Goal: Use online tool/utility: Utilize a website feature to perform a specific function

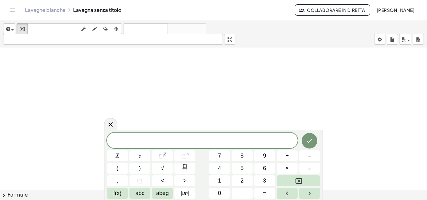
scroll to position [284, 0]
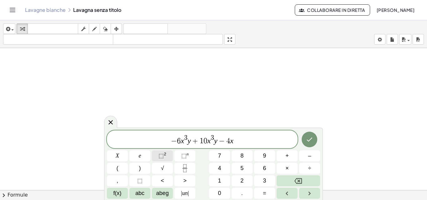
click at [159, 154] on font "⬚" at bounding box center [160, 156] width 5 height 6
click at [302, 142] on button "Fatto" at bounding box center [310, 140] width 16 height 16
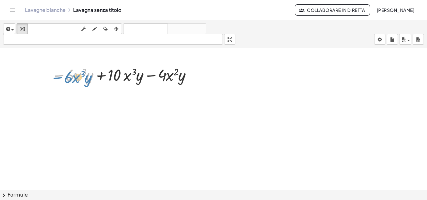
click at [58, 76] on div at bounding box center [122, 74] width 149 height 21
drag, startPoint x: 58, startPoint y: 75, endPoint x: 60, endPoint y: 73, distance: 3.4
click at [60, 73] on div at bounding box center [122, 74] width 149 height 21
drag, startPoint x: 59, startPoint y: 76, endPoint x: 65, endPoint y: 75, distance: 6.0
click at [65, 75] on div at bounding box center [122, 74] width 149 height 21
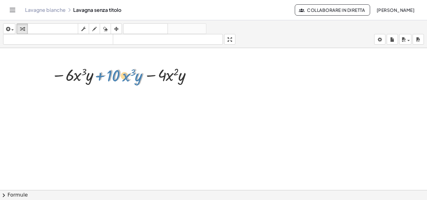
click at [99, 78] on div at bounding box center [122, 74] width 149 height 21
drag, startPoint x: 153, startPoint y: 76, endPoint x: 140, endPoint y: 74, distance: 12.3
click at [140, 74] on div at bounding box center [122, 74] width 149 height 21
click at [99, 77] on div at bounding box center [122, 74] width 149 height 21
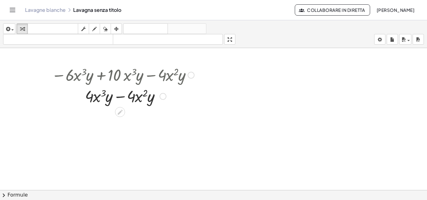
scroll to position [316, 0]
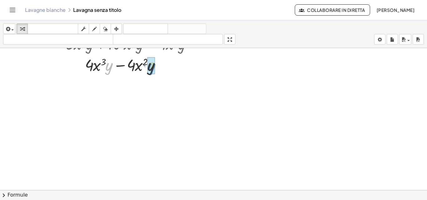
drag, startPoint x: 108, startPoint y: 65, endPoint x: 151, endPoint y: 66, distance: 42.8
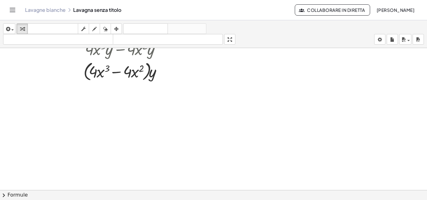
scroll to position [347, 0]
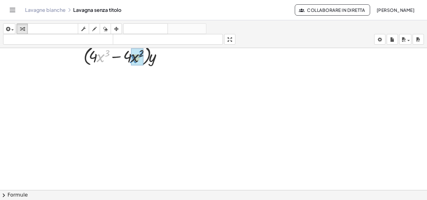
drag, startPoint x: 101, startPoint y: 56, endPoint x: 129, endPoint y: 58, distance: 28.9
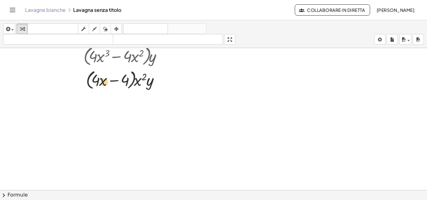
click at [99, 80] on div at bounding box center [122, 80] width 149 height 24
drag, startPoint x: 103, startPoint y: 83, endPoint x: 108, endPoint y: 82, distance: 4.5
click at [108, 82] on div at bounding box center [122, 80] width 149 height 24
click at [131, 83] on div at bounding box center [122, 80] width 149 height 24
click at [128, 87] on div at bounding box center [122, 80] width 149 height 24
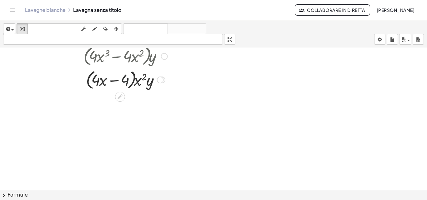
click at [128, 88] on div at bounding box center [122, 80] width 149 height 24
click at [115, 81] on div at bounding box center [122, 80] width 149 height 24
drag, startPoint x: 135, startPoint y: 82, endPoint x: 96, endPoint y: 86, distance: 39.0
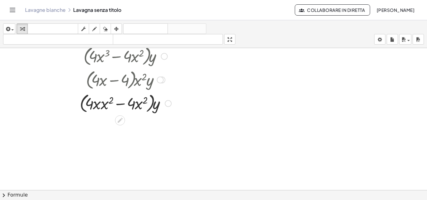
click at [117, 104] on div at bounding box center [122, 103] width 149 height 24
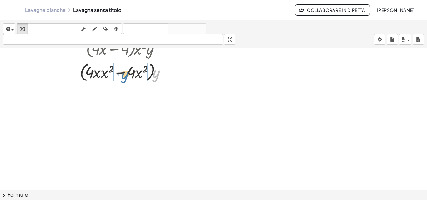
drag, startPoint x: 155, startPoint y: 76, endPoint x: 123, endPoint y: 77, distance: 32.2
click at [123, 77] on div at bounding box center [122, 72] width 149 height 24
click at [127, 73] on div at bounding box center [122, 71] width 149 height 21
drag, startPoint x: 113, startPoint y: 77, endPoint x: 155, endPoint y: 74, distance: 42.9
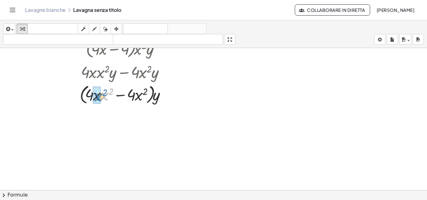
drag, startPoint x: 103, startPoint y: 96, endPoint x: 98, endPoint y: 97, distance: 5.7
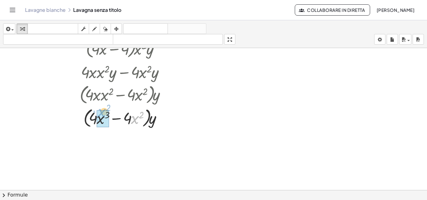
drag, startPoint x: 134, startPoint y: 118, endPoint x: 101, endPoint y: 111, distance: 33.9
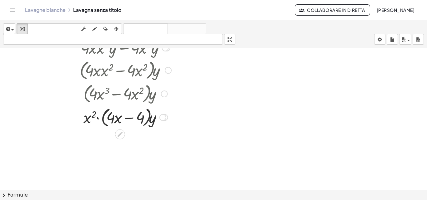
scroll to position [410, 0]
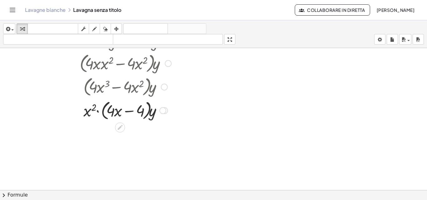
click at [98, 111] on div at bounding box center [122, 110] width 149 height 24
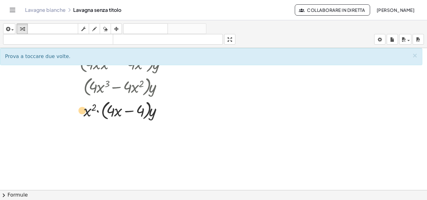
drag, startPoint x: 118, startPoint y: 111, endPoint x: 83, endPoint y: 111, distance: 36.0
click at [83, 111] on div at bounding box center [122, 110] width 149 height 24
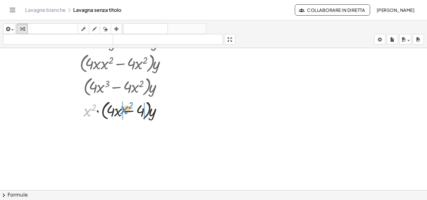
drag, startPoint x: 86, startPoint y: 109, endPoint x: 123, endPoint y: 107, distance: 37.3
click at [123, 107] on div at bounding box center [122, 110] width 149 height 24
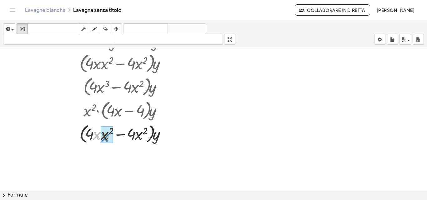
drag, startPoint x: 98, startPoint y: 133, endPoint x: 103, endPoint y: 135, distance: 6.2
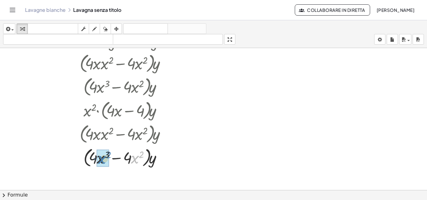
drag, startPoint x: 136, startPoint y: 156, endPoint x: 113, endPoint y: 156, distance: 22.5
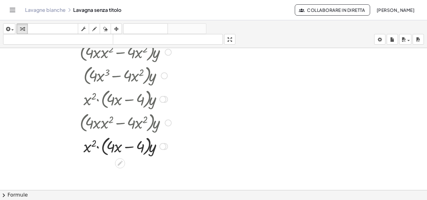
scroll to position [427, 0]
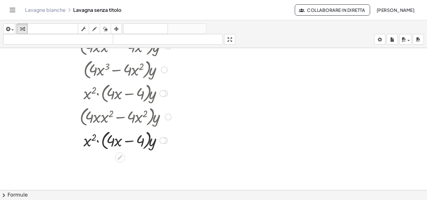
click at [98, 141] on div at bounding box center [122, 140] width 149 height 24
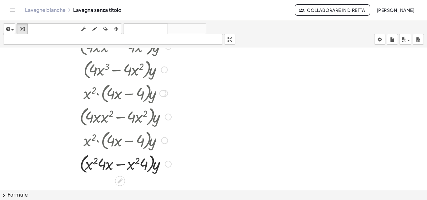
scroll to position [458, 0]
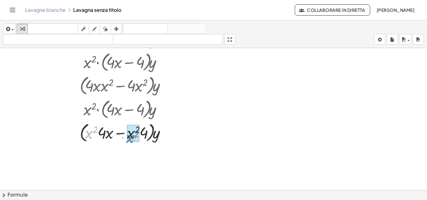
drag, startPoint x: 87, startPoint y: 135, endPoint x: 128, endPoint y: 139, distance: 41.5
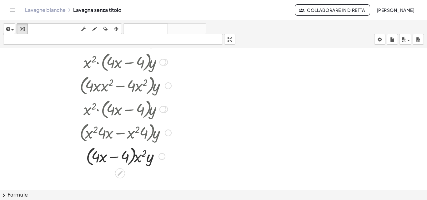
click at [133, 159] on div at bounding box center [122, 156] width 149 height 24
click at [114, 158] on div at bounding box center [122, 156] width 149 height 24
drag, startPoint x: 102, startPoint y: 157, endPoint x: 93, endPoint y: 158, distance: 9.4
click at [93, 158] on div at bounding box center [122, 156] width 149 height 24
click at [116, 156] on div at bounding box center [122, 156] width 149 height 24
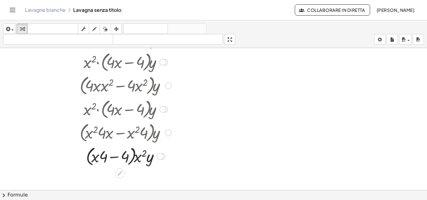
click at [114, 157] on div at bounding box center [122, 156] width 149 height 24
click at [113, 158] on div at bounding box center [122, 156] width 149 height 24
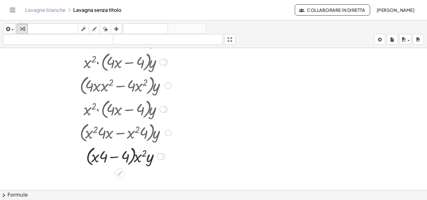
click at [113, 158] on div at bounding box center [122, 156] width 149 height 24
click at [114, 158] on div at bounding box center [122, 156] width 149 height 24
click at [117, 158] on div at bounding box center [122, 156] width 149 height 24
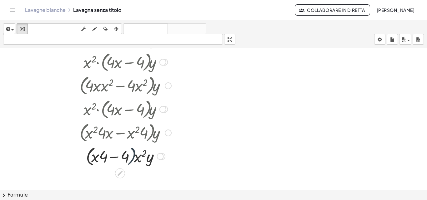
click at [133, 160] on div at bounding box center [122, 156] width 149 height 24
click at [138, 159] on div at bounding box center [122, 156] width 149 height 24
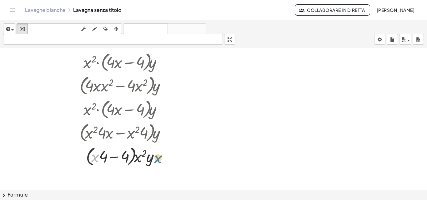
drag, startPoint x: 93, startPoint y: 157, endPoint x: 156, endPoint y: 156, distance: 62.5
click at [157, 156] on div at bounding box center [122, 156] width 149 height 24
drag, startPoint x: 97, startPoint y: 160, endPoint x: 66, endPoint y: 161, distance: 31.0
click at [66, 161] on div at bounding box center [122, 156] width 149 height 24
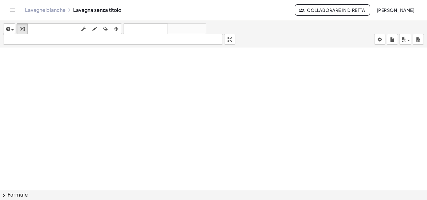
scroll to position [663, 0]
click at [12, 30] on span "button" at bounding box center [12, 29] width 3 height 1
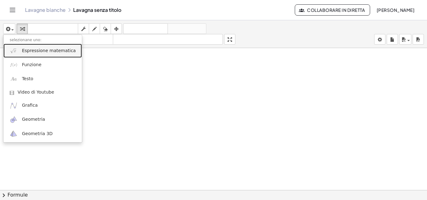
click at [26, 51] on font "Espressione matematica" at bounding box center [49, 50] width 54 height 5
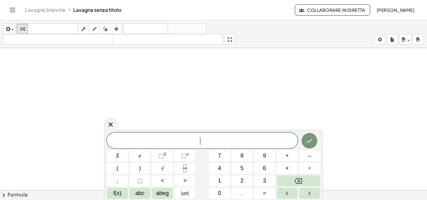
scroll to position [711, 0]
click at [243, 155] on font "8" at bounding box center [241, 156] width 3 height 6
click at [135, 196] on font "abc" at bounding box center [139, 193] width 9 height 6
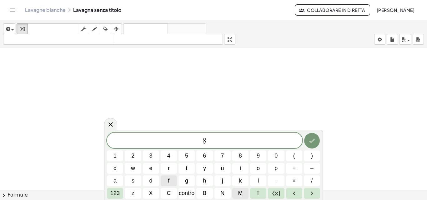
click at [244, 194] on button "M" at bounding box center [240, 193] width 16 height 11
click at [113, 191] on font "123" at bounding box center [114, 193] width 9 height 6
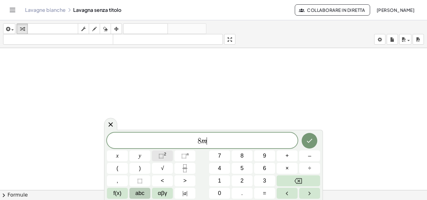
click at [170, 157] on button "⬚ 2" at bounding box center [162, 156] width 21 height 11
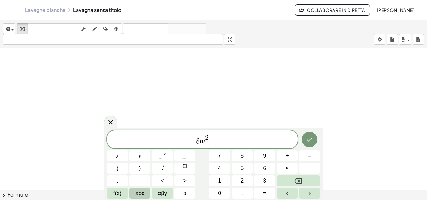
click at [140, 195] on span "abc" at bounding box center [139, 193] width 9 height 8
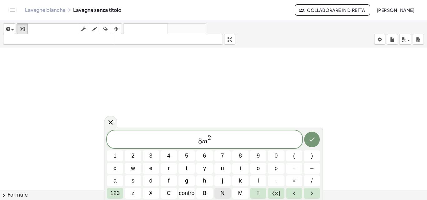
click at [221, 191] on font "N" at bounding box center [222, 193] width 4 height 6
click at [121, 198] on button "123" at bounding box center [115, 193] width 16 height 11
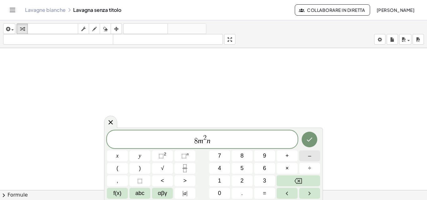
click at [307, 154] on button "–" at bounding box center [309, 156] width 21 height 11
click at [259, 180] on button "3" at bounding box center [264, 181] width 21 height 11
click at [143, 195] on span "abc" at bounding box center [139, 193] width 9 height 8
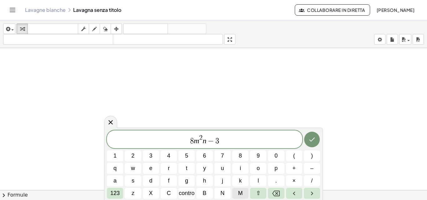
click at [235, 192] on button "M" at bounding box center [240, 193] width 16 height 11
click at [216, 192] on button "N" at bounding box center [222, 193] width 16 height 11
click at [114, 190] on font "123" at bounding box center [114, 193] width 9 height 6
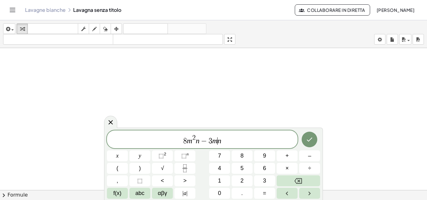
click at [218, 141] on var "n" at bounding box center [220, 141] width 4 height 8
click at [166, 157] on span "⬚ 2" at bounding box center [162, 156] width 8 height 8
click at [231, 144] on span "8 m 2 n − 3 m 2 ​ n" at bounding box center [202, 139] width 191 height 11
click at [288, 154] on span "+" at bounding box center [286, 156] width 3 height 8
click at [240, 178] on button "2" at bounding box center [242, 181] width 21 height 11
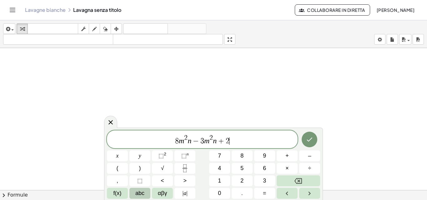
click at [136, 189] on button "abc" at bounding box center [139, 193] width 21 height 11
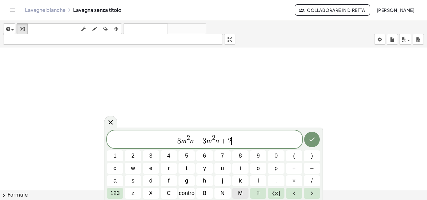
click at [241, 195] on font "M" at bounding box center [240, 193] width 5 height 6
click at [230, 194] on button "N" at bounding box center [222, 193] width 16 height 11
click at [114, 194] on font "123" at bounding box center [114, 193] width 9 height 6
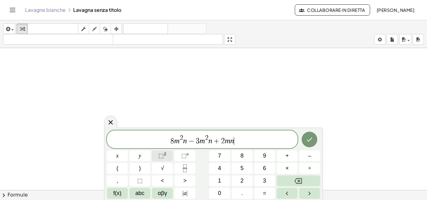
click at [159, 157] on span "⬚" at bounding box center [160, 156] width 5 height 6
click at [118, 190] on span "f(x)" at bounding box center [117, 193] width 8 height 8
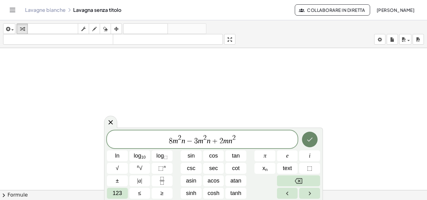
click at [306, 134] on button "Done" at bounding box center [310, 140] width 16 height 16
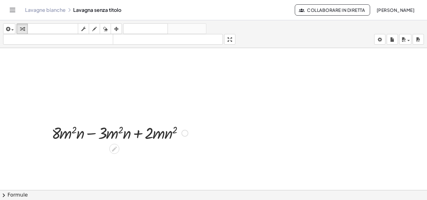
scroll to position [649, 0]
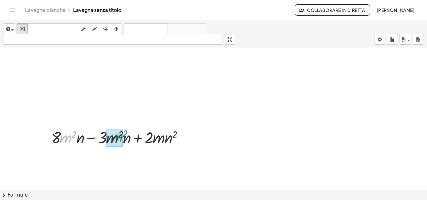
drag, startPoint x: 66, startPoint y: 141, endPoint x: 117, endPoint y: 140, distance: 51.0
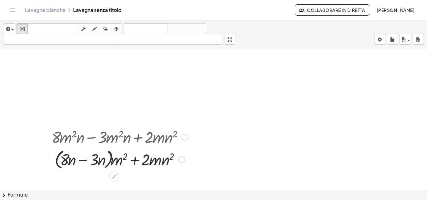
scroll to position [680, 0]
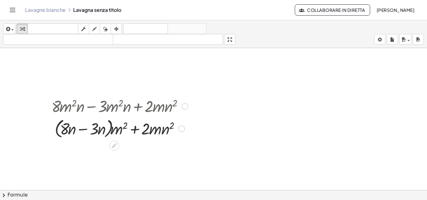
click at [84, 130] on div at bounding box center [119, 129] width 143 height 24
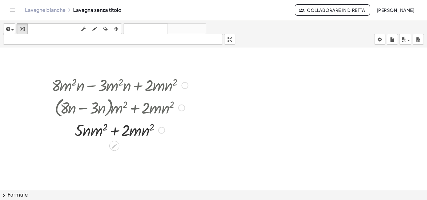
scroll to position [711, 0]
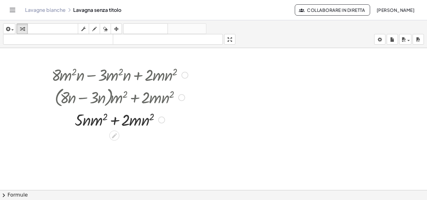
click at [114, 121] on div at bounding box center [119, 119] width 143 height 21
drag, startPoint x: 96, startPoint y: 123, endPoint x: 129, endPoint y: 123, distance: 33.1
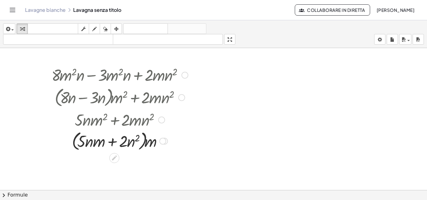
click at [110, 143] on div at bounding box center [119, 141] width 143 height 24
drag, startPoint x: 89, startPoint y: 141, endPoint x: 123, endPoint y: 142, distance: 33.5
click at [107, 143] on div at bounding box center [119, 141] width 143 height 24
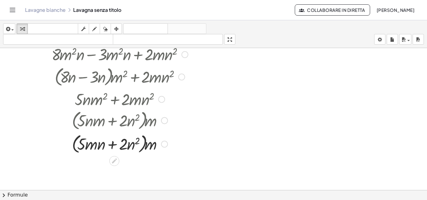
scroll to position [742, 0]
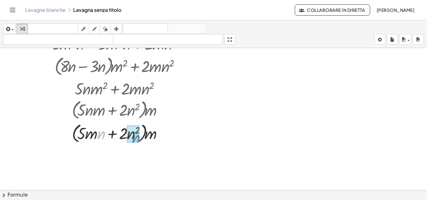
drag, startPoint x: 103, startPoint y: 138, endPoint x: 137, endPoint y: 142, distance: 34.3
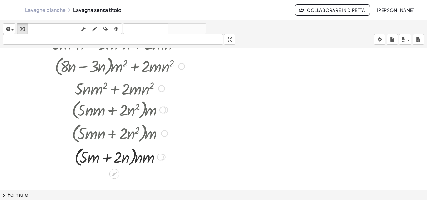
scroll to position [774, 0]
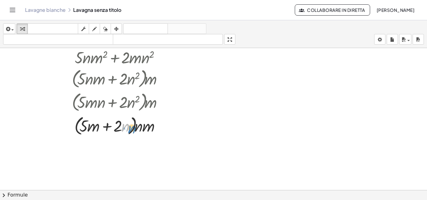
drag, startPoint x: 126, startPoint y: 127, endPoint x: 132, endPoint y: 129, distance: 5.9
click at [132, 129] on div at bounding box center [119, 126] width 143 height 24
drag, startPoint x: 111, startPoint y: 131, endPoint x: 127, endPoint y: 128, distance: 16.1
click at [127, 128] on div at bounding box center [119, 126] width 143 height 24
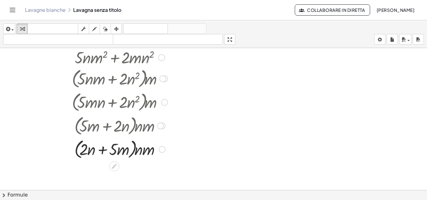
click at [101, 148] on div at bounding box center [119, 149] width 143 height 24
click at [77, 154] on div at bounding box center [119, 149] width 143 height 24
drag, startPoint x: 83, startPoint y: 149, endPoint x: 90, endPoint y: 154, distance: 9.0
click at [90, 154] on div at bounding box center [119, 149] width 143 height 24
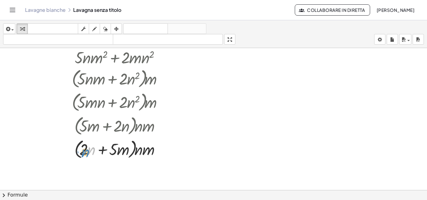
drag, startPoint x: 92, startPoint y: 152, endPoint x: 86, endPoint y: 154, distance: 6.3
click at [86, 154] on div at bounding box center [119, 149] width 143 height 24
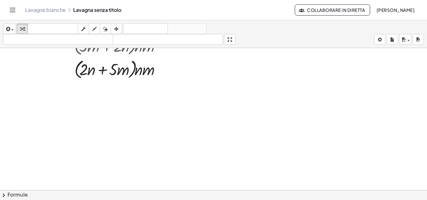
scroll to position [916, 0]
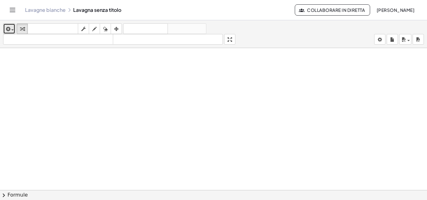
click at [14, 30] on button "inserire" at bounding box center [9, 28] width 12 height 11
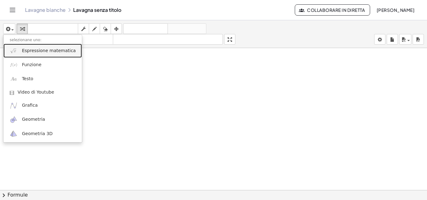
click at [22, 51] on font "Espressione matematica" at bounding box center [49, 50] width 54 height 5
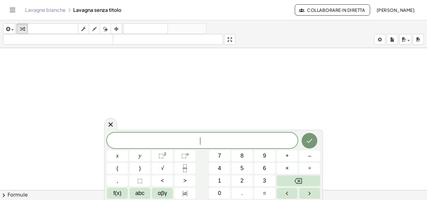
scroll to position [947, 0]
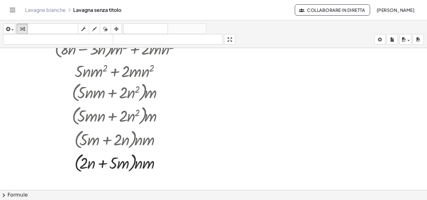
scroll to position [853, 0]
